Goal: Use online tool/utility: Utilize a website feature to perform a specific function

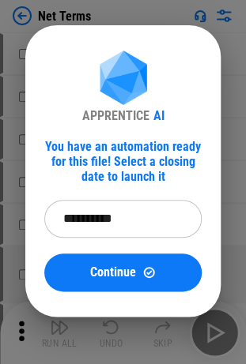
click at [134, 193] on input "**********" at bounding box center [117, 219] width 146 height 38
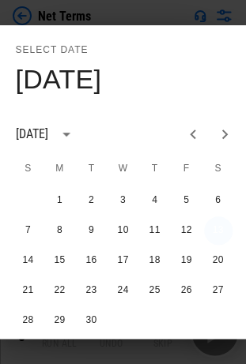
click at [213, 193] on button "13" at bounding box center [218, 231] width 28 height 28
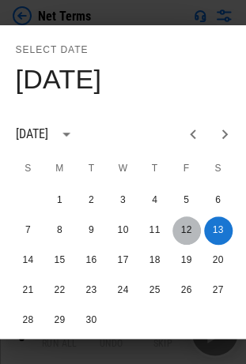
click at [198, 193] on button "12" at bounding box center [186, 231] width 28 height 28
type input "**********"
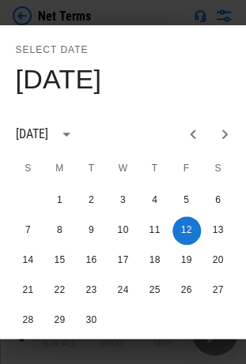
click at [161, 18] on div "Select date Fri, Sep 12 September 2025 S M T W T F S 1 2 3 4 5 6 7 8 9 10 11 12…" at bounding box center [123, 182] width 246 height 364
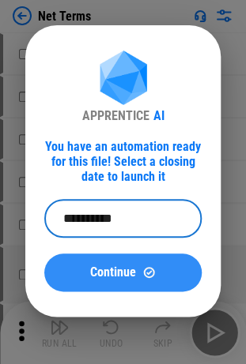
click at [132, 193] on span "Continue" at bounding box center [113, 272] width 46 height 13
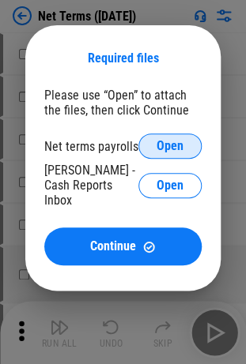
click at [161, 142] on span "Open" at bounding box center [169, 146] width 27 height 13
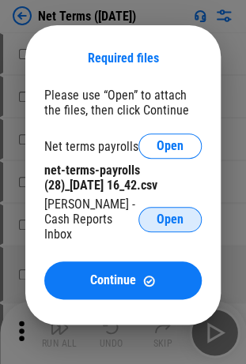
click at [156, 193] on button "Open" at bounding box center [169, 219] width 63 height 25
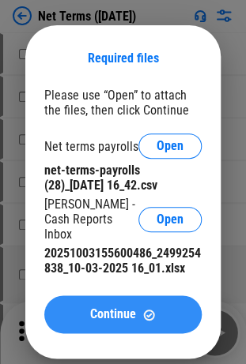
click at [89, 193] on button "Continue" at bounding box center [122, 315] width 157 height 38
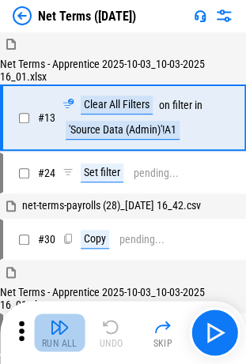
click at [69, 193] on button "Run All" at bounding box center [59, 333] width 51 height 38
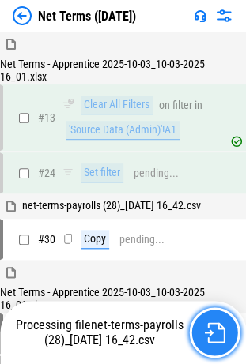
click at [204, 193] on img "button" at bounding box center [214, 332] width 21 height 21
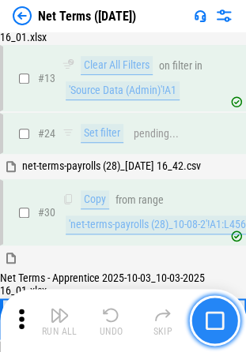
scroll to position [183, 0]
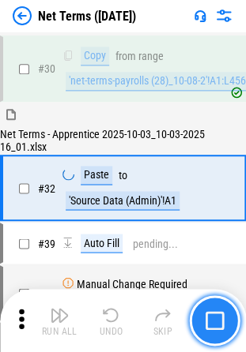
click at [213, 193] on img "button" at bounding box center [214, 320] width 19 height 19
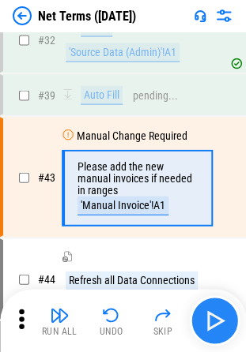
scroll to position [332, 0]
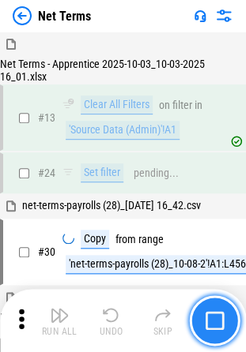
click at [213, 325] on img "button" at bounding box center [214, 320] width 19 height 19
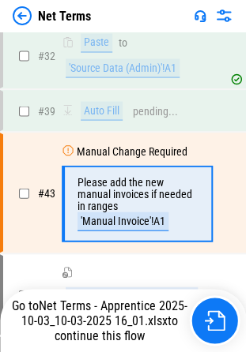
scroll to position [332, 0]
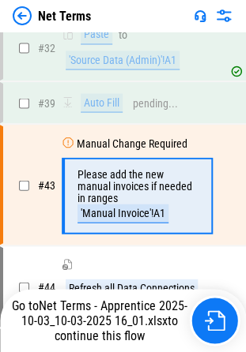
scroll to position [332, 0]
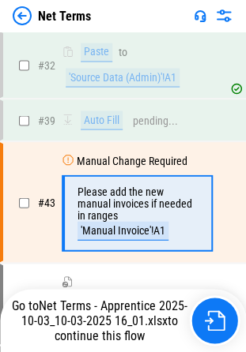
scroll to position [308, 0]
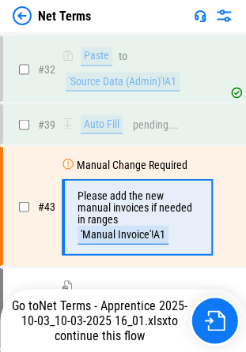
scroll to position [308, 0]
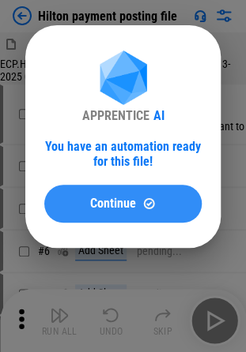
click at [107, 198] on span "Continue" at bounding box center [113, 204] width 46 height 13
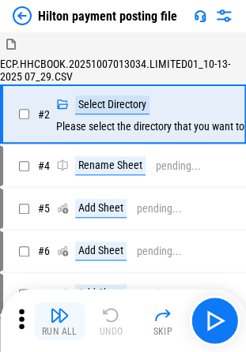
click at [57, 323] on img "button" at bounding box center [59, 315] width 19 height 19
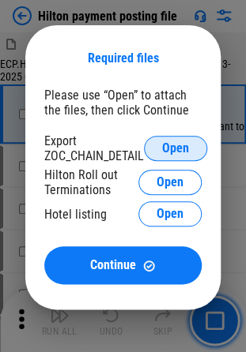
click at [201, 141] on button "Open" at bounding box center [175, 148] width 63 height 25
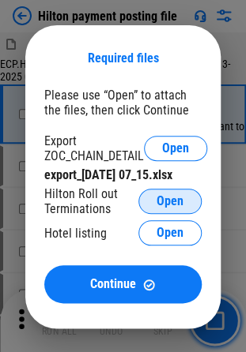
click at [153, 201] on button "Open" at bounding box center [169, 201] width 63 height 25
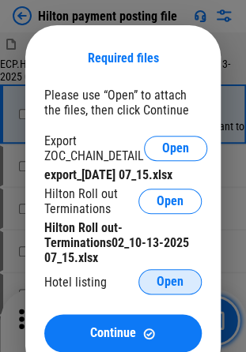
click at [171, 288] on span "Open" at bounding box center [169, 282] width 27 height 13
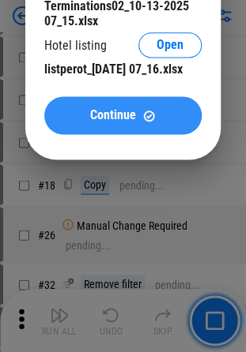
click at [138, 124] on button "Continue" at bounding box center [122, 115] width 157 height 38
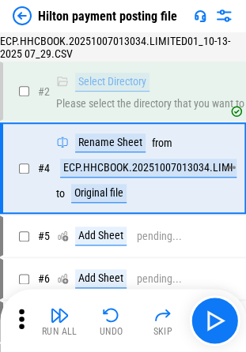
scroll to position [15, 0]
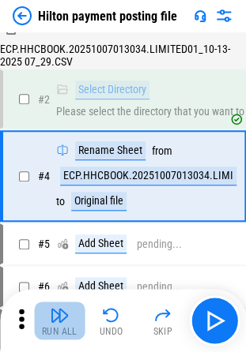
click at [49, 324] on button "Run All" at bounding box center [59, 321] width 51 height 38
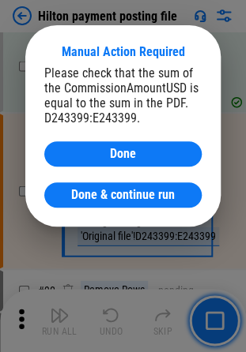
scroll to position [1849, 0]
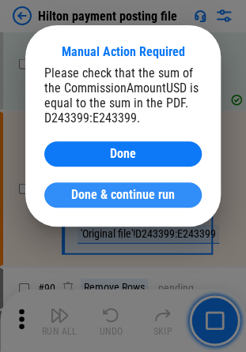
click at [136, 188] on button "Done & continue run" at bounding box center [122, 195] width 157 height 25
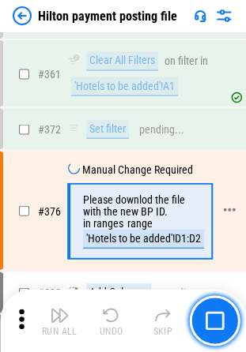
scroll to position [5448, 0]
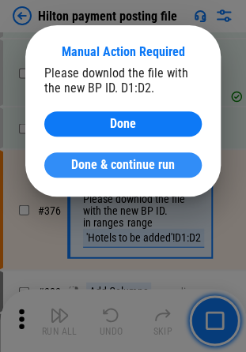
click at [126, 170] on span "Done & continue run" at bounding box center [123, 165] width 104 height 13
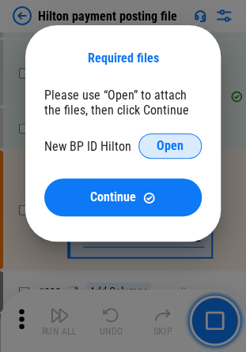
click at [161, 150] on span "Open" at bounding box center [169, 146] width 27 height 13
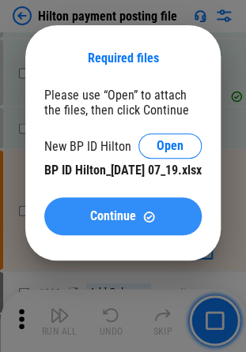
click at [128, 223] on span "Continue" at bounding box center [113, 216] width 46 height 13
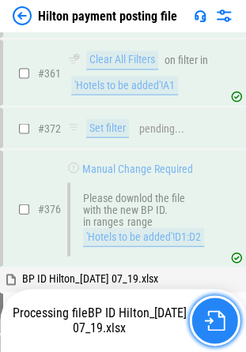
click at [201, 330] on button "button" at bounding box center [214, 321] width 51 height 51
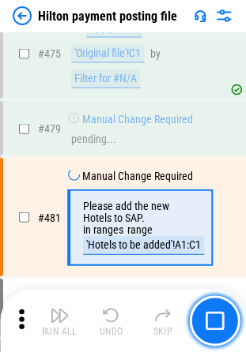
scroll to position [6960, 0]
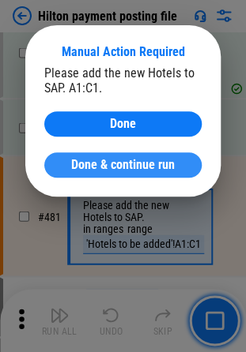
click at [158, 165] on span "Done & continue run" at bounding box center [123, 165] width 104 height 13
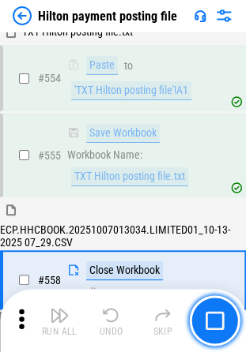
scroll to position [8016, 0]
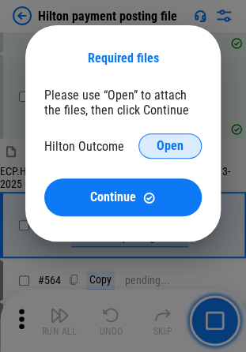
click at [175, 153] on span "Open" at bounding box center [169, 146] width 27 height 13
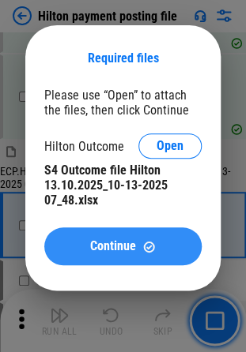
click at [89, 245] on div "Continue" at bounding box center [122, 246] width 119 height 13
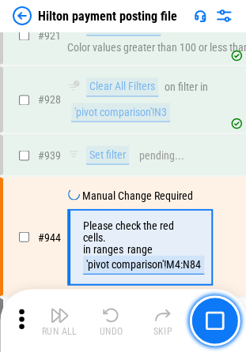
scroll to position [11306, 0]
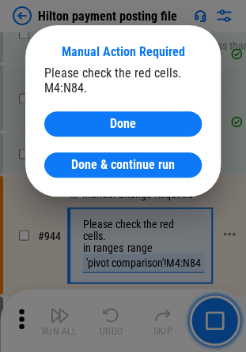
click at [131, 122] on span "Done" at bounding box center [123, 124] width 26 height 13
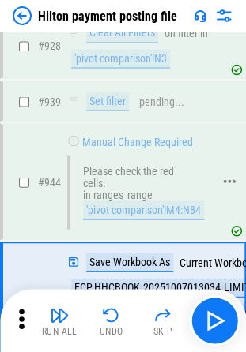
scroll to position [11419, 0]
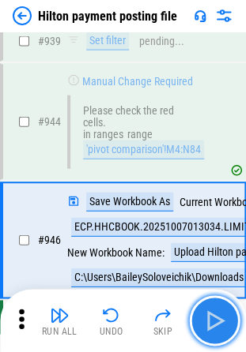
click at [213, 312] on img "button" at bounding box center [214, 320] width 25 height 25
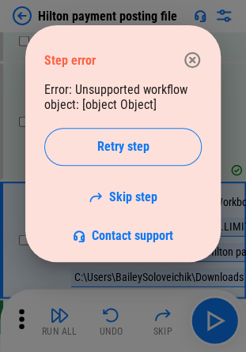
click at [193, 61] on icon "button" at bounding box center [192, 60] width 16 height 16
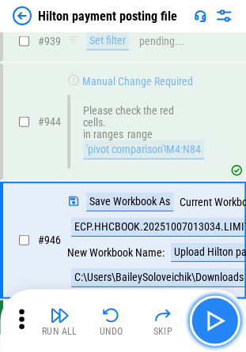
click at [212, 330] on img "button" at bounding box center [214, 320] width 25 height 25
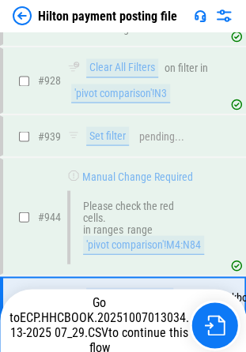
scroll to position [11419, 0]
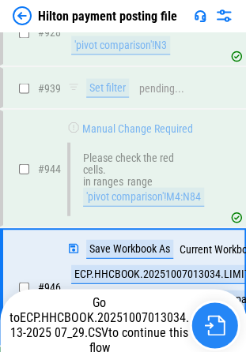
scroll to position [11419, 0]
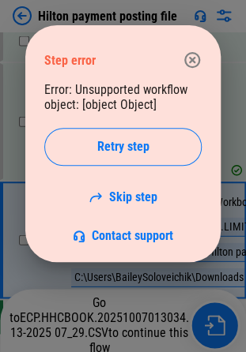
click at [192, 55] on icon "button" at bounding box center [192, 60] width 19 height 19
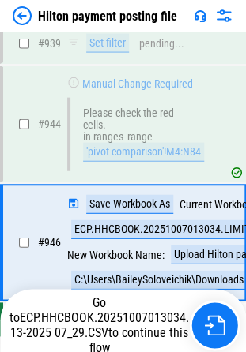
scroll to position [11419, 0]
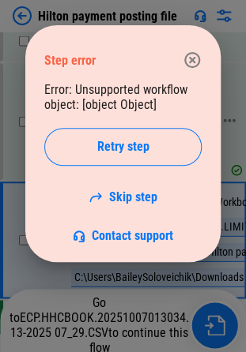
drag, startPoint x: 183, startPoint y: 66, endPoint x: 183, endPoint y: 91, distance: 24.5
click at [183, 66] on icon "button" at bounding box center [192, 60] width 19 height 19
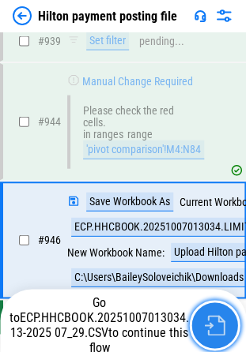
click at [212, 313] on button "button" at bounding box center [214, 325] width 51 height 51
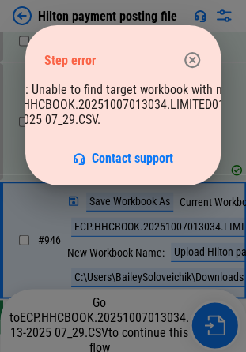
click at [194, 65] on icon "button" at bounding box center [192, 60] width 19 height 19
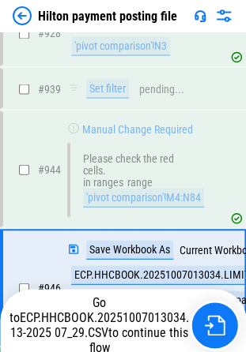
scroll to position [11419, 0]
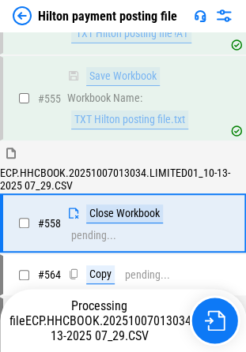
scroll to position [8016, 0]
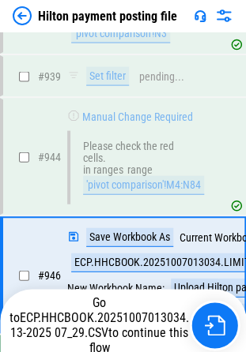
scroll to position [11419, 0]
